Goal: Obtain resource: Download file/media

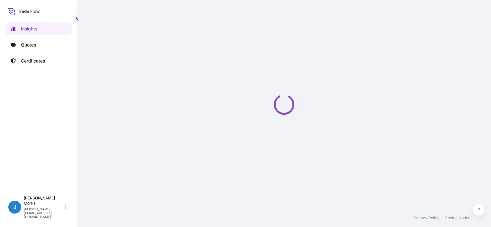
select select "2025"
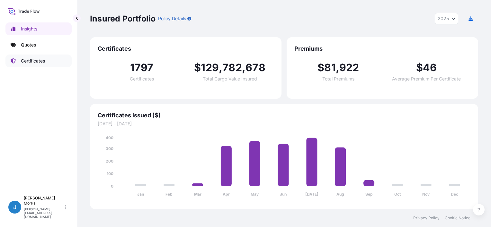
click at [19, 55] on link "Certificates" at bounding box center [38, 61] width 66 height 13
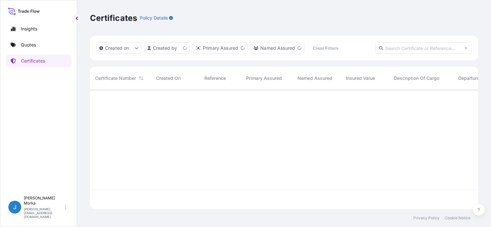
scroll to position [118, 383]
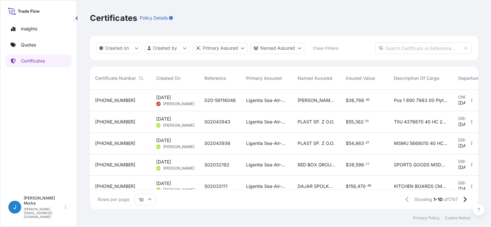
click at [398, 52] on input "text" at bounding box center [423, 48] width 96 height 12
paste input "S02042668"
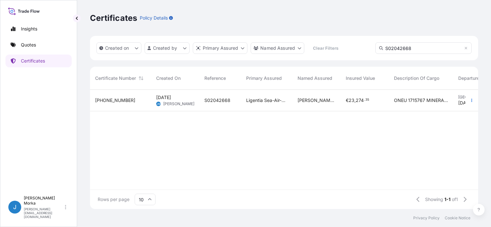
type input "S02042668"
click at [176, 103] on span "[PERSON_NAME]" at bounding box center [178, 104] width 31 height 5
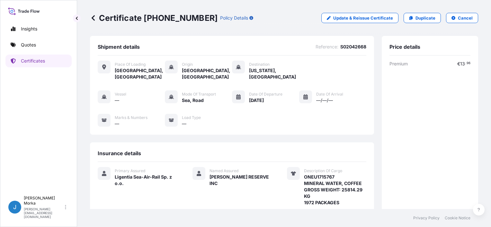
scroll to position [64, 0]
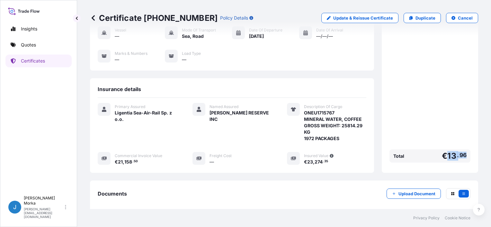
drag, startPoint x: 443, startPoint y: 153, endPoint x: 466, endPoint y: 154, distance: 23.1
click at [466, 154] on div "Price details Premium € 13 . 96 Total € 13 . 96" at bounding box center [430, 72] width 96 height 201
copy span "13 . 96"
click at [254, 169] on div "Primary Assured Ligentia Sea-Air-Rail Sp. z o.o. Named Assured [PERSON_NAME] RE…" at bounding box center [232, 137] width 269 height 79
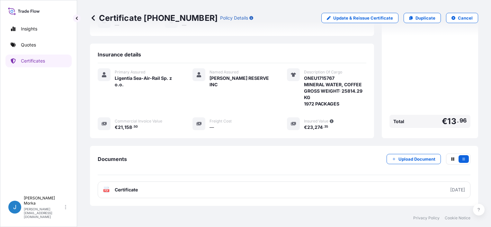
scroll to position [122, 0]
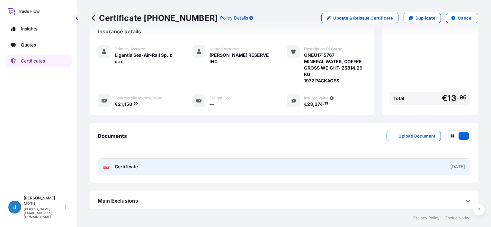
click at [317, 166] on link "PDF Certificate [DATE]" at bounding box center [284, 167] width 373 height 17
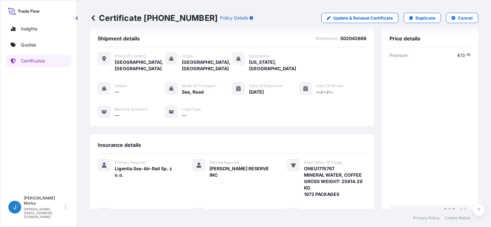
scroll to position [0, 0]
